Goal: Transaction & Acquisition: Obtain resource

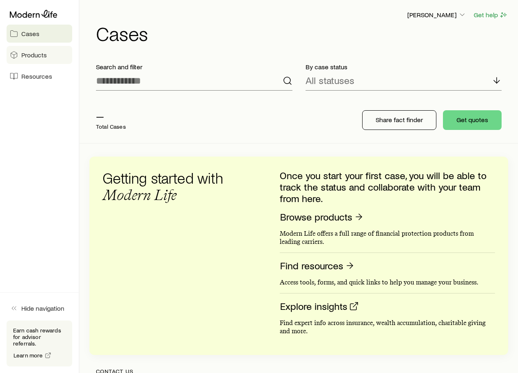
click at [55, 59] on link "Products" at bounding box center [40, 55] width 66 height 18
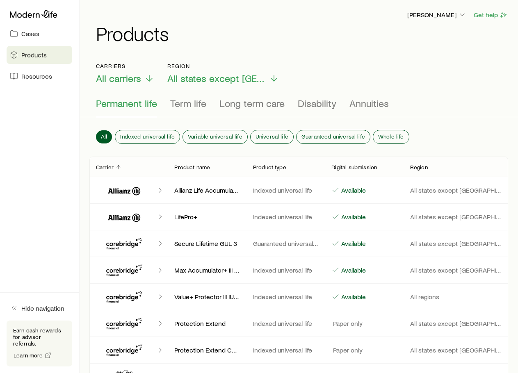
click at [132, 101] on span "Permanent life" at bounding box center [126, 103] width 61 height 11
click at [389, 136] on span "Whole life" at bounding box center [391, 136] width 26 height 7
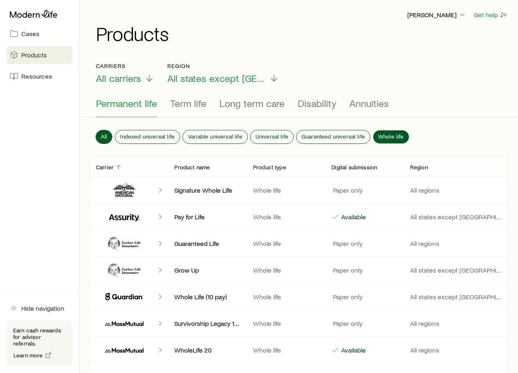
click at [105, 134] on span "All" at bounding box center [104, 136] width 6 height 7
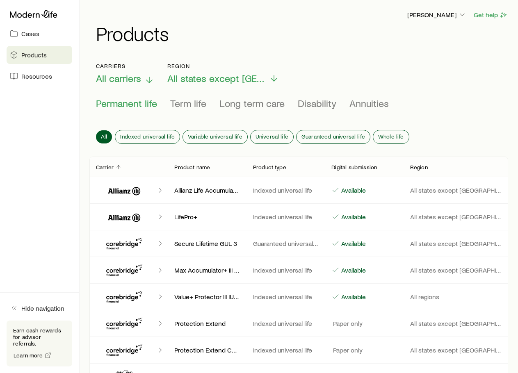
click at [141, 80] on p "All carriers" at bounding box center [125, 78] width 58 height 11
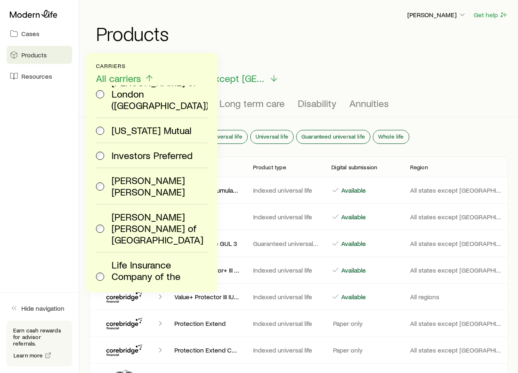
scroll to position [615, 0]
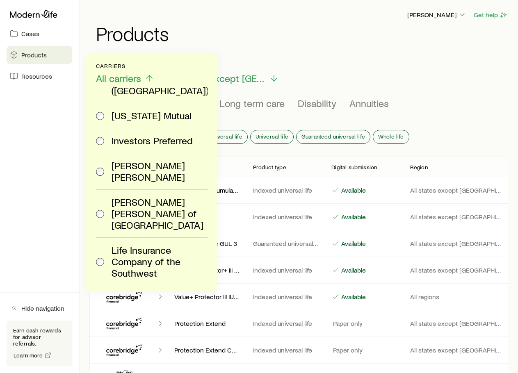
click at [143, 160] on span "[PERSON_NAME] [PERSON_NAME]" at bounding box center [158, 171] width 93 height 23
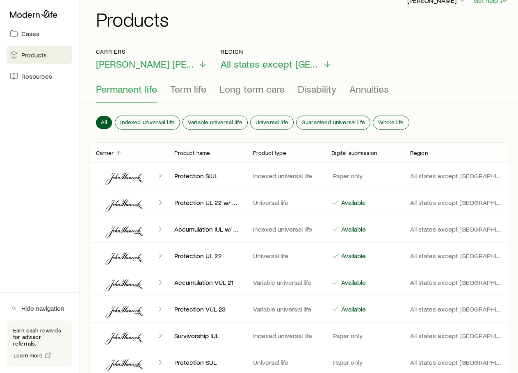
scroll to position [0, 0]
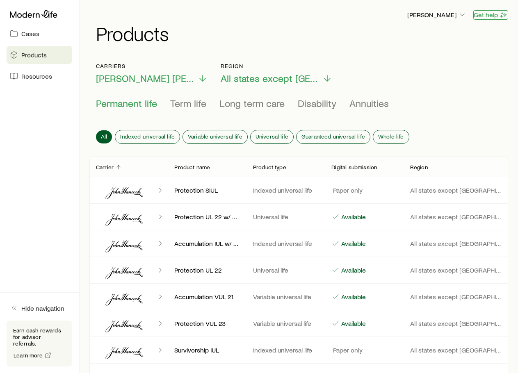
click at [492, 15] on button "Get help" at bounding box center [490, 14] width 35 height 9
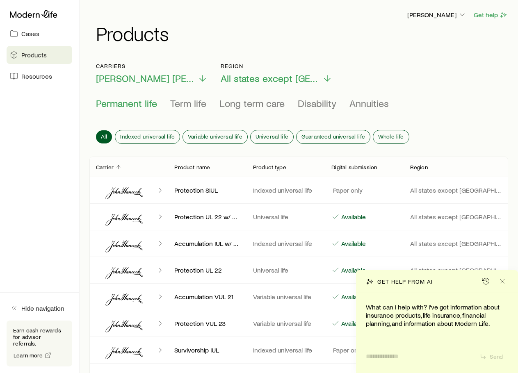
click at [408, 354] on textarea at bounding box center [419, 354] width 107 height 13
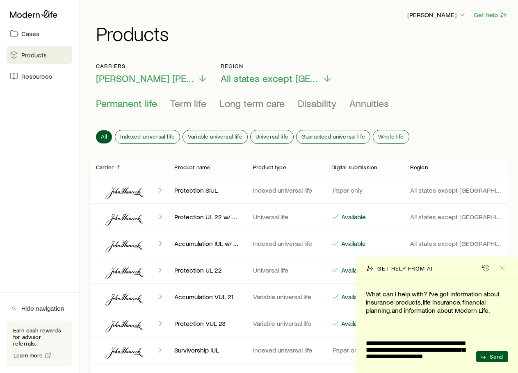
type textarea "**********"
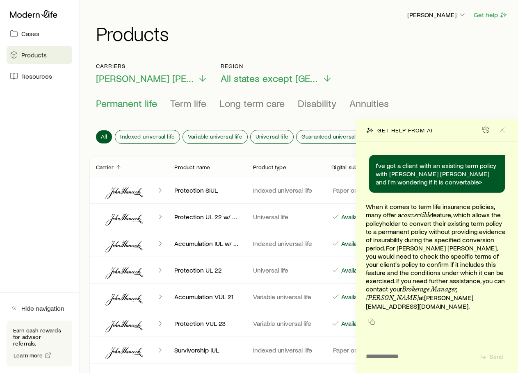
click at [401, 306] on link "[PERSON_NAME][EMAIL_ADDRESS][DOMAIN_NAME]" at bounding box center [419, 302] width 107 height 16
click at [389, 303] on link "[PERSON_NAME][EMAIL_ADDRESS][DOMAIN_NAME]" at bounding box center [419, 302] width 107 height 16
click at [505, 134] on icon "Close" at bounding box center [502, 130] width 8 height 8
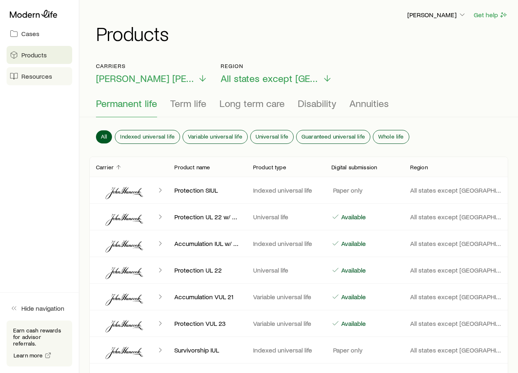
click at [41, 79] on span "Resources" at bounding box center [36, 76] width 31 height 8
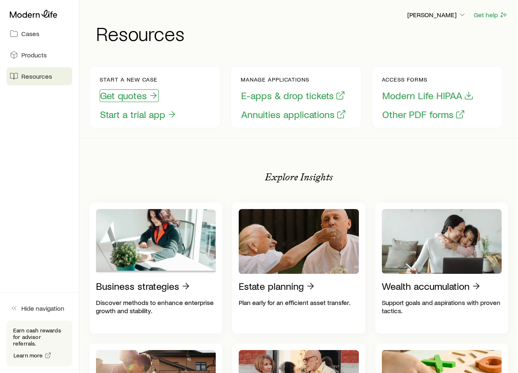
click at [125, 96] on button "Get quotes" at bounding box center [129, 95] width 59 height 13
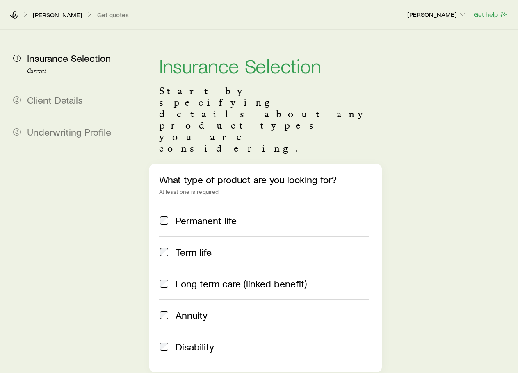
click at [203, 215] on span "Permanent life" at bounding box center [205, 220] width 61 height 11
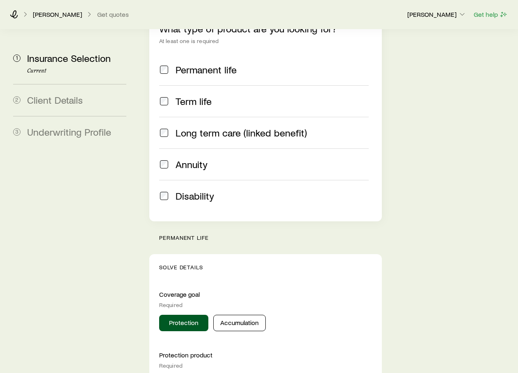
scroll to position [205, 0]
